Goal: Task Accomplishment & Management: Use online tool/utility

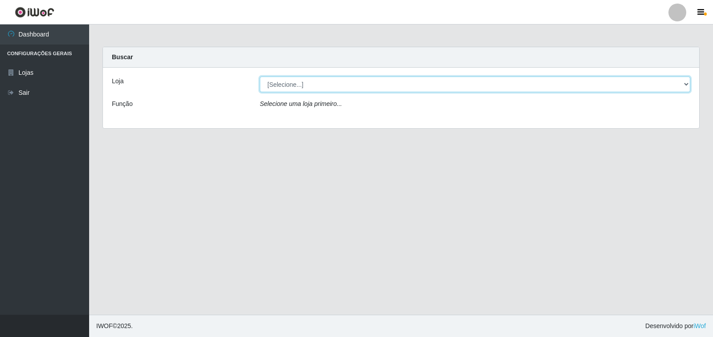
click at [405, 85] on select "[Selecione...] Atacado Vem - Loja 30 Laranjeiras Velha" at bounding box center [475, 85] width 430 height 16
select select "495"
click at [260, 77] on select "[Selecione...] Atacado Vem - Loja 30 Laranjeiras Velha" at bounding box center [475, 85] width 430 height 16
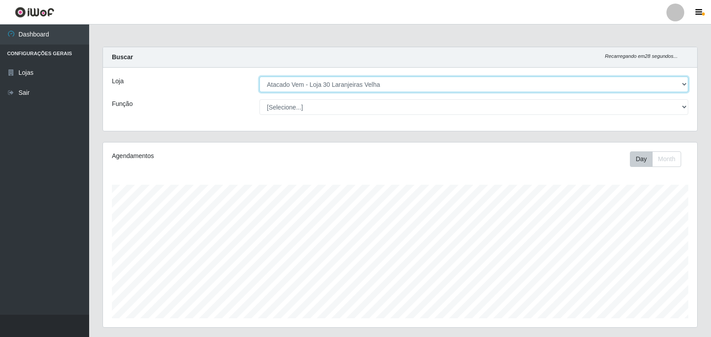
scroll to position [185, 594]
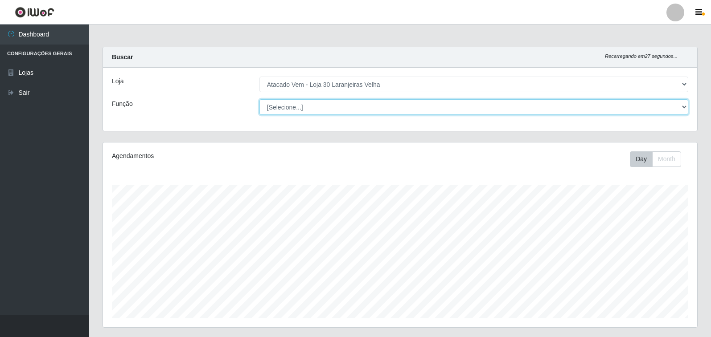
click at [299, 109] on select "[Selecione...] Repositor Repositor + Repositor ++" at bounding box center [473, 107] width 429 height 16
click at [259, 99] on select "[Selecione...] Repositor Repositor + Repositor ++" at bounding box center [473, 107] width 429 height 16
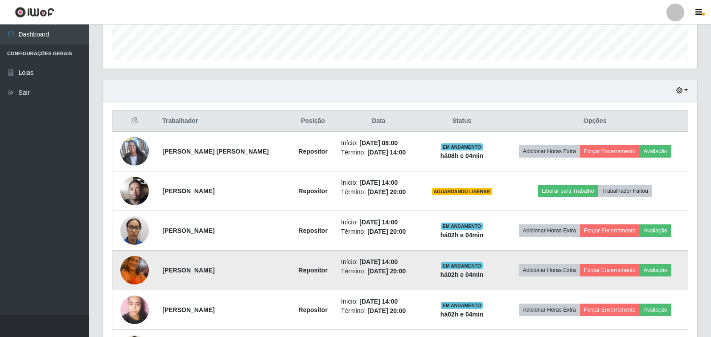
scroll to position [267, 0]
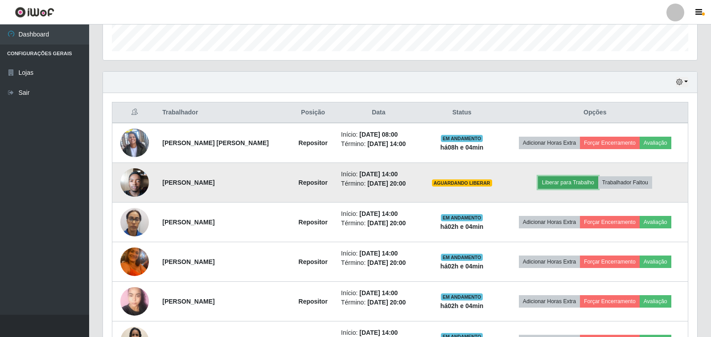
click at [553, 183] on button "Liberar para Trabalho" at bounding box center [568, 182] width 60 height 12
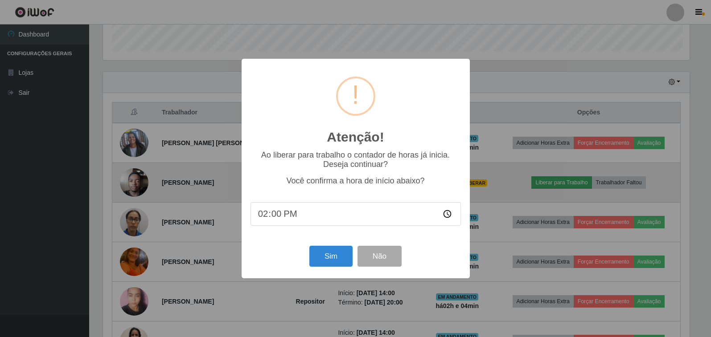
scroll to position [185, 589]
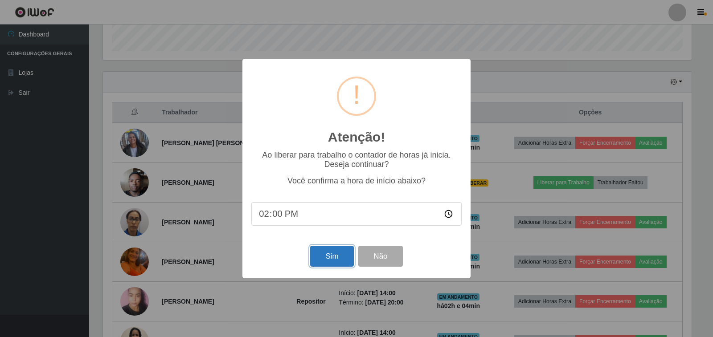
click at [333, 259] on button "Sim" at bounding box center [331, 256] width 43 height 21
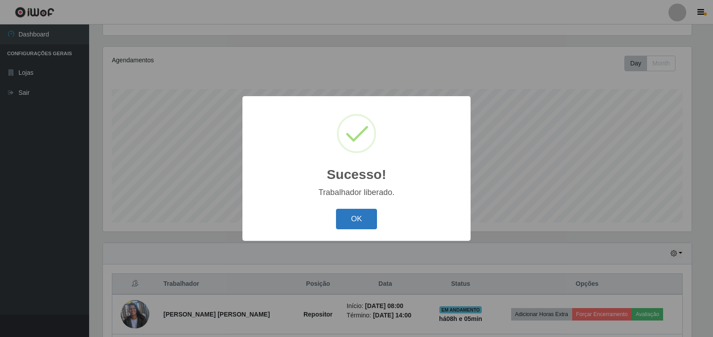
click at [358, 221] on button "OK" at bounding box center [356, 219] width 41 height 21
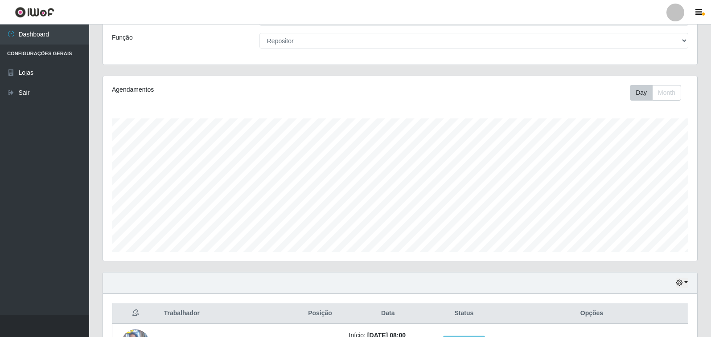
scroll to position [0, 0]
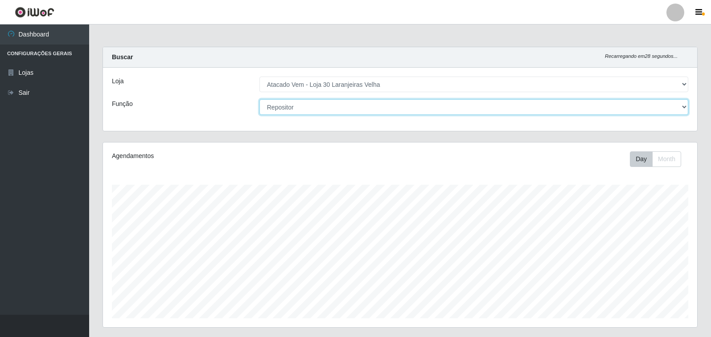
click at [327, 106] on select "[Selecione...] Repositor Repositor + Repositor ++" at bounding box center [473, 107] width 429 height 16
click at [259, 99] on select "[Selecione...] Repositor Repositor + Repositor ++" at bounding box center [473, 107] width 429 height 16
click at [339, 110] on select "[Selecione...] Repositor Repositor + Repositor ++" at bounding box center [473, 107] width 429 height 16
click at [259, 99] on select "[Selecione...] Repositor Repositor + Repositor ++" at bounding box center [473, 107] width 429 height 16
click at [350, 105] on select "[Selecione...] Repositor Repositor + Repositor ++" at bounding box center [473, 107] width 429 height 16
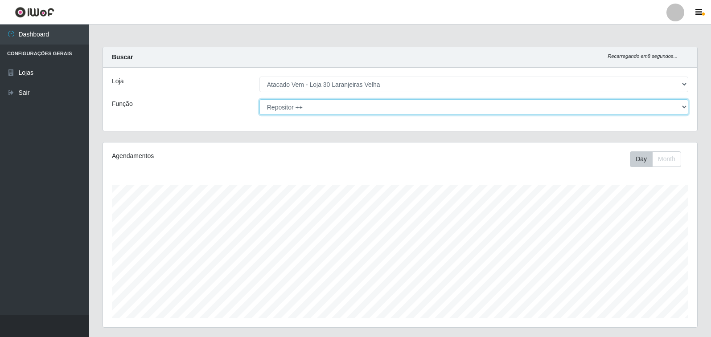
select select "24"
click at [259, 99] on select "[Selecione...] Repositor Repositor + Repositor ++" at bounding box center [473, 107] width 429 height 16
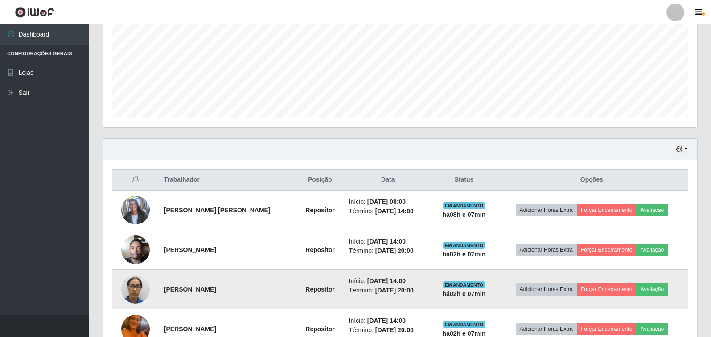
scroll to position [334, 0]
